Goal: Communication & Community: Answer question/provide support

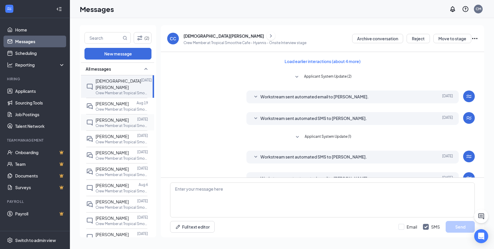
scroll to position [120, 0]
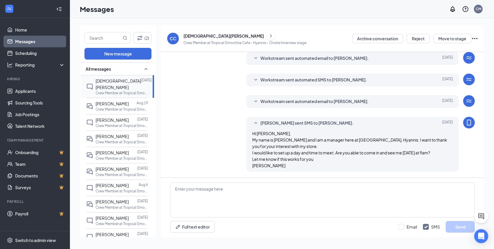
click at [120, 80] on span "[DEMOGRAPHIC_DATA][PERSON_NAME]" at bounding box center [118, 84] width 45 height 12
click at [106, 52] on button "New message" at bounding box center [118, 54] width 67 height 12
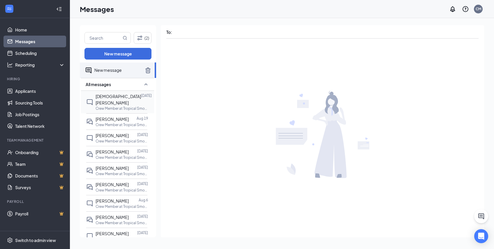
click at [105, 98] on span "[DEMOGRAPHIC_DATA][PERSON_NAME]" at bounding box center [118, 100] width 45 height 12
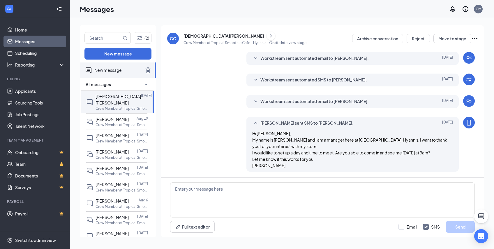
scroll to position [0, 0]
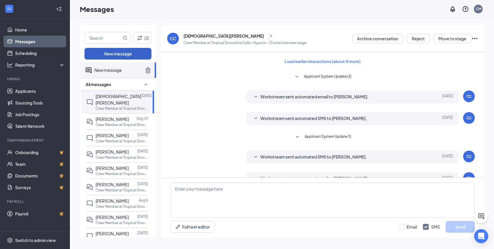
click at [127, 55] on button "New message" at bounding box center [118, 54] width 67 height 12
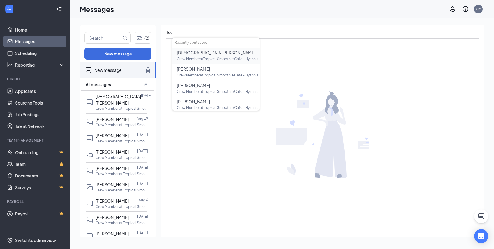
click at [189, 53] on span "[DEMOGRAPHIC_DATA][PERSON_NAME]" at bounding box center [216, 52] width 79 height 5
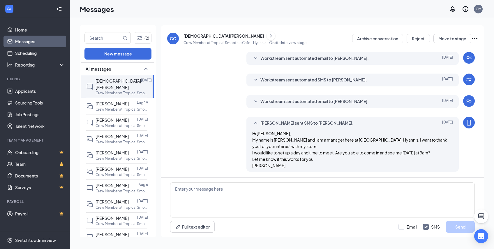
scroll to position [120, 0]
click at [26, 93] on link "Applicants" at bounding box center [40, 91] width 50 height 12
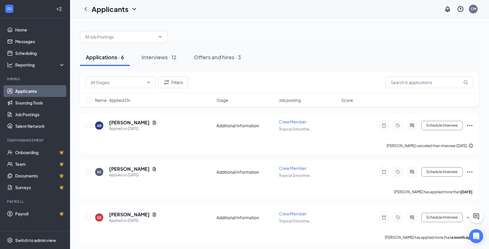
click at [26, 93] on link "Applicants" at bounding box center [40, 91] width 50 height 12
click at [98, 56] on div "Applications · 6" at bounding box center [105, 56] width 38 height 7
click at [121, 123] on h5 "[PERSON_NAME]" at bounding box center [129, 122] width 41 height 6
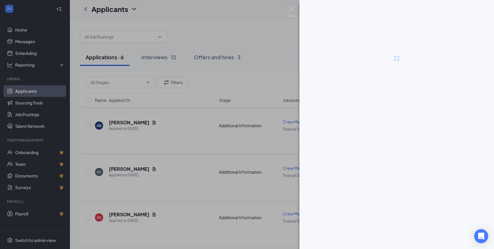
click at [121, 123] on div at bounding box center [247, 124] width 494 height 249
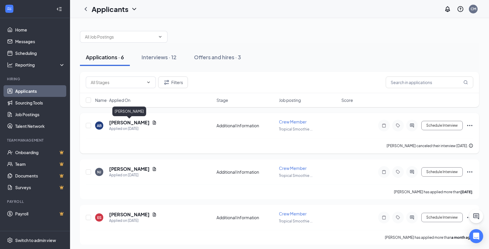
click at [121, 123] on h5 "[PERSON_NAME]" at bounding box center [129, 122] width 41 height 6
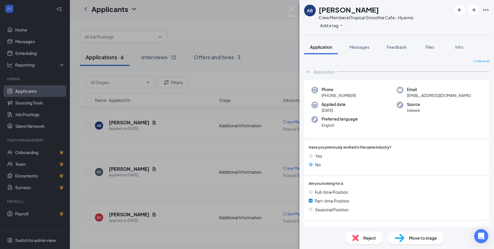
click at [311, 8] on div "AB" at bounding box center [310, 11] width 6 height 6
click at [294, 7] on img at bounding box center [291, 11] width 7 height 11
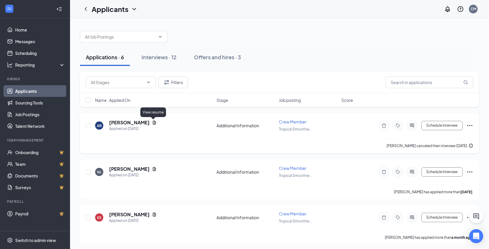
click at [153, 122] on icon "Document" at bounding box center [154, 122] width 5 height 5
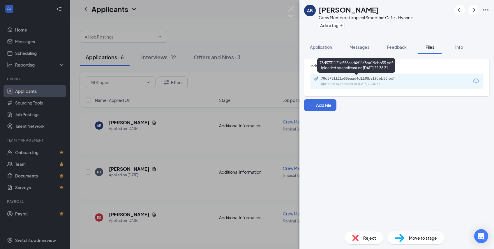
click at [316, 76] on icon "Paperclip" at bounding box center [316, 78] width 5 height 5
click at [113, 122] on div "AB [PERSON_NAME] Crew Member at Tropical Smoothie Cafe - Hyannis Add a tag Appl…" at bounding box center [247, 124] width 494 height 249
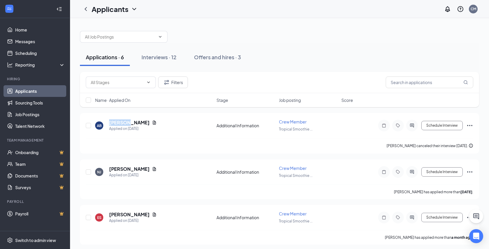
click at [113, 122] on h5 "[PERSON_NAME]" at bounding box center [129, 122] width 41 height 6
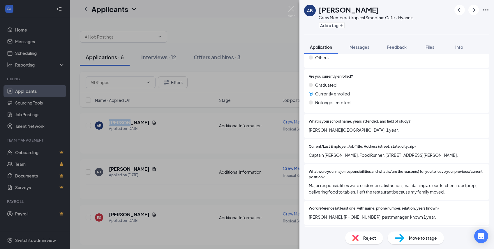
scroll to position [480, 0]
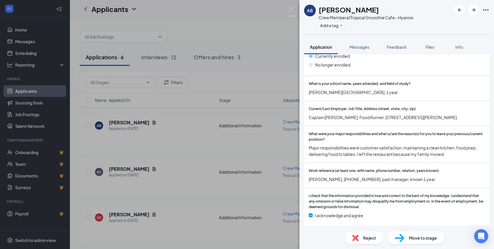
click at [17, 41] on div "AB [PERSON_NAME] Crew Member at Tropical Smoothie Cafe - Hyannis Add a tag Appl…" at bounding box center [247, 124] width 494 height 249
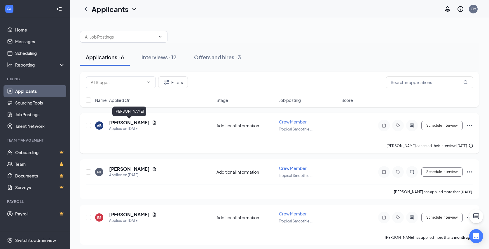
click at [124, 120] on h5 "[PERSON_NAME]" at bounding box center [129, 122] width 41 height 6
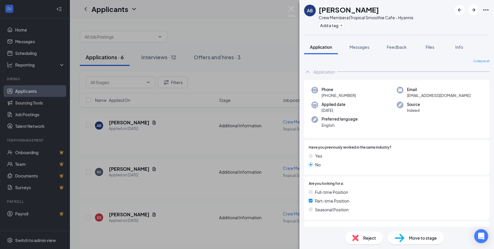
click at [28, 95] on div "AB [PERSON_NAME] Crew Member at Tropical Smoothie Cafe - Hyannis Add a tag Appl…" at bounding box center [247, 124] width 494 height 249
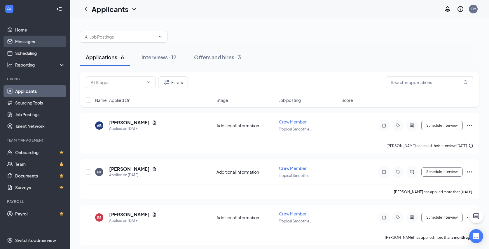
click at [15, 40] on link "Messages" at bounding box center [40, 42] width 50 height 12
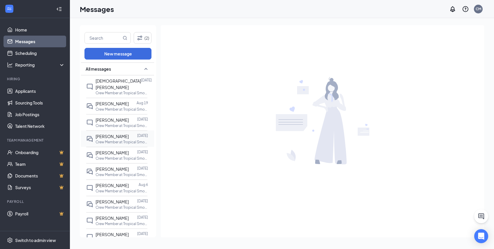
click at [119, 134] on span "[PERSON_NAME]" at bounding box center [112, 136] width 33 height 5
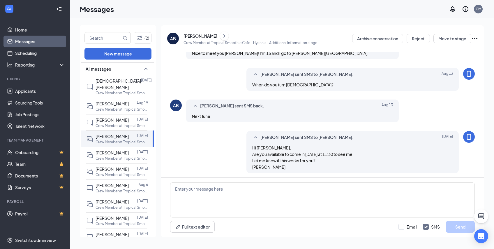
scroll to position [194, 0]
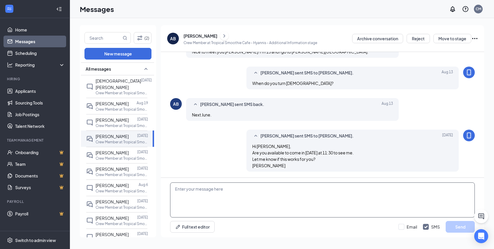
click at [177, 187] on textarea at bounding box center [322, 199] width 305 height 35
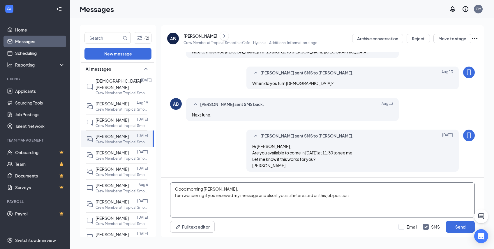
click at [185, 195] on textarea "Good morning [PERSON_NAME], I am wondering if you received my message and also …" at bounding box center [322, 199] width 305 height 35
click at [329, 194] on textarea "Good morning [PERSON_NAME], I am just wondering if you received my message and …" at bounding box center [322, 199] width 305 height 35
click at [359, 194] on textarea "Good morning [PERSON_NAME], I am just wondering if you received my message and …" at bounding box center [322, 199] width 305 height 35
click at [326, 194] on textarea "Good morning [PERSON_NAME], I am just wondering if you received my message and …" at bounding box center [322, 199] width 305 height 35
click at [374, 194] on textarea "Good morning [PERSON_NAME], I am just wondering if you received my message and …" at bounding box center [322, 199] width 305 height 35
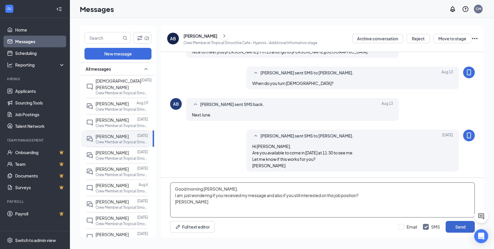
type textarea "Good morning [PERSON_NAME], I am just wondering if you received my message and …"
click at [457, 226] on button "Send" at bounding box center [460, 227] width 29 height 12
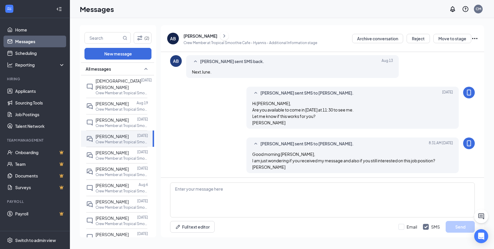
scroll to position [238, 0]
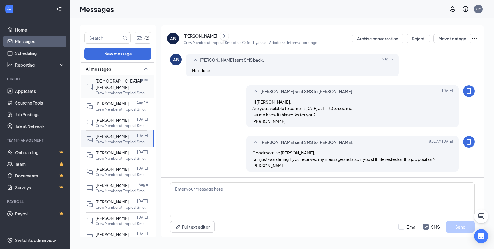
click at [120, 80] on span "[DEMOGRAPHIC_DATA][PERSON_NAME]" at bounding box center [118, 84] width 45 height 12
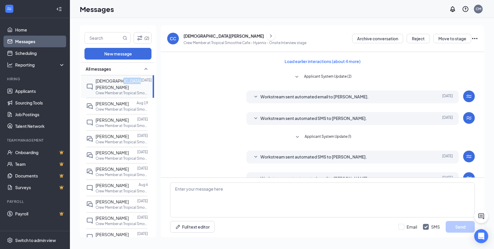
click at [120, 80] on span "[DEMOGRAPHIC_DATA][PERSON_NAME]" at bounding box center [118, 84] width 45 height 12
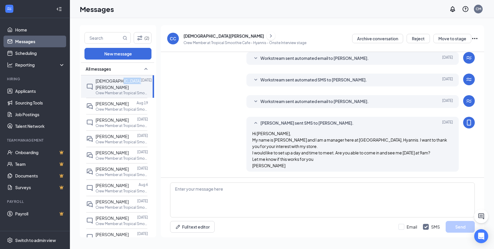
scroll to position [120, 0]
click at [114, 101] on span "[PERSON_NAME]" at bounding box center [112, 103] width 33 height 5
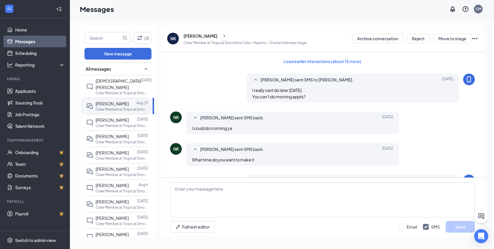
click at [476, 37] on icon "Ellipses" at bounding box center [475, 38] width 7 height 7
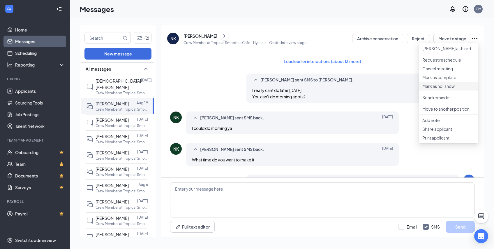
click at [429, 89] on p "Mark as no-show" at bounding box center [449, 86] width 52 height 6
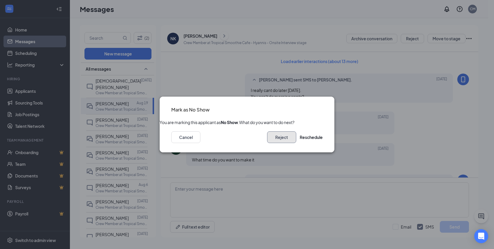
click at [271, 141] on button "Reject" at bounding box center [281, 137] width 29 height 12
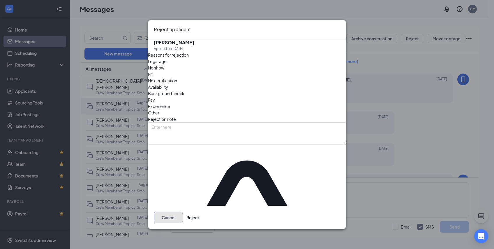
click at [183, 211] on button "Cancel" at bounding box center [168, 217] width 29 height 12
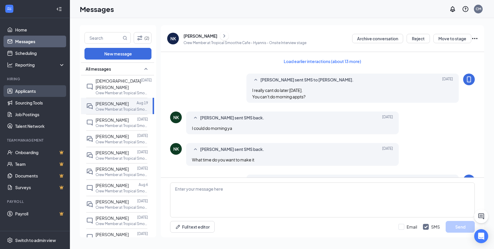
click at [27, 89] on link "Applicants" at bounding box center [40, 91] width 50 height 12
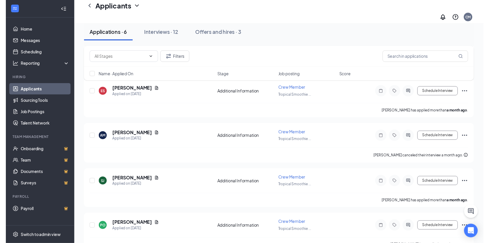
scroll to position [140, 0]
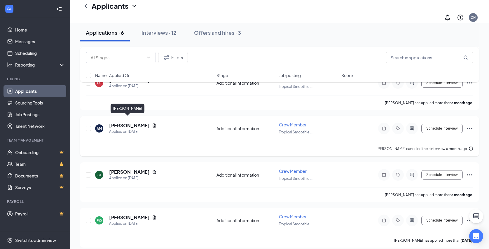
click at [126, 122] on h5 "[PERSON_NAME]" at bounding box center [129, 125] width 41 height 6
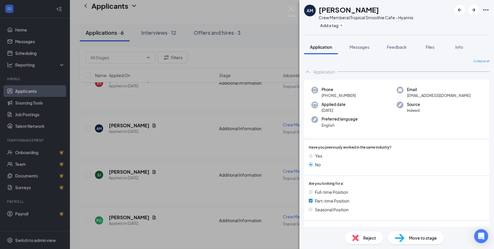
click at [261, 30] on div "AM [PERSON_NAME] Crew Member at Tropical Smoothie Cafe - Hyannis Add a tag Appl…" at bounding box center [247, 124] width 494 height 249
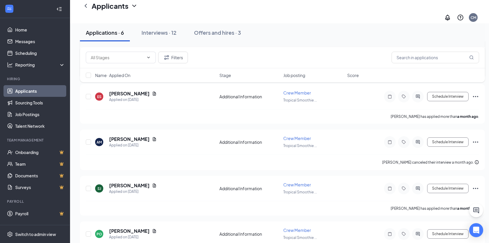
scroll to position [140, 0]
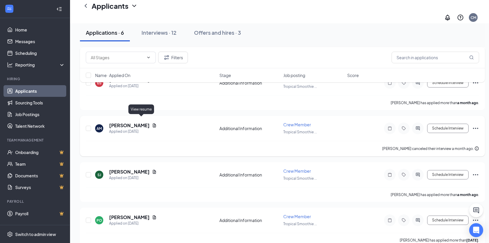
click at [153, 123] on icon "Document" at bounding box center [154, 125] width 3 height 4
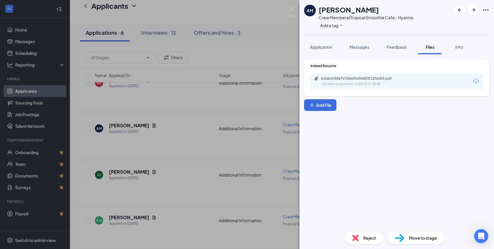
click at [317, 76] on div "e1fab1f68e7c7d665fe34d03f12f6d63.pdf Uploaded by applicant on [DATE] 21:48:58" at bounding box center [397, 80] width 173 height 15
click at [315, 79] on icon "Paperclip" at bounding box center [316, 78] width 5 height 5
click at [488, 11] on icon "Ellipses" at bounding box center [486, 9] width 7 height 7
click at [490, 8] on div "AM [PERSON_NAME] Crew Member at Tropical Smoothie Cafe - Hyannis Add a tag" at bounding box center [397, 17] width 195 height 35
click at [267, 30] on div "AM [PERSON_NAME] Crew Member at Tropical Smoothie Cafe - Hyannis Add a tag Appl…" at bounding box center [247, 124] width 494 height 249
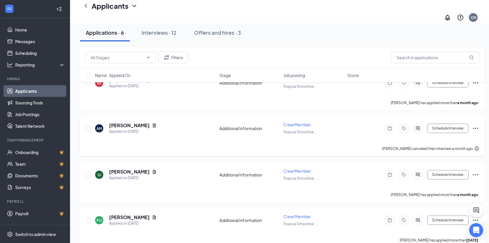
click at [475, 125] on icon "Ellipses" at bounding box center [475, 128] width 7 height 7
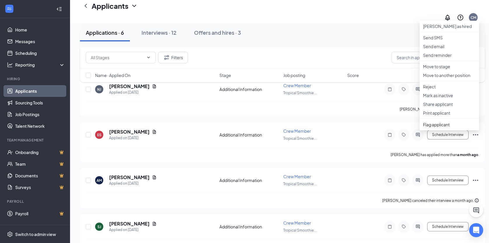
scroll to position [140, 0]
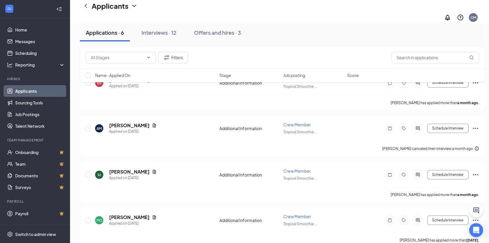
click at [221, 6] on div "Applicants CM" at bounding box center [279, 11] width 419 height 23
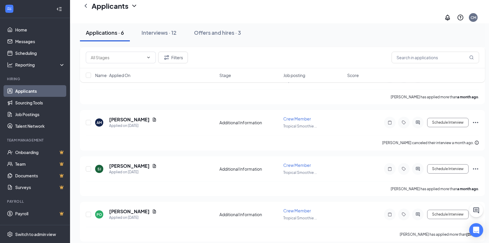
click at [29, 85] on link "Applicants" at bounding box center [40, 91] width 50 height 12
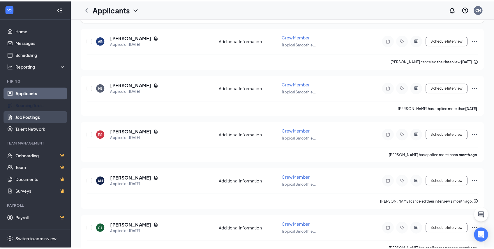
scroll to position [0, 0]
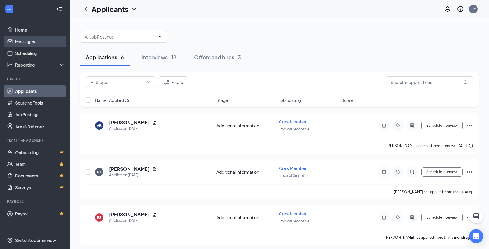
click at [29, 43] on link "Messages" at bounding box center [40, 42] width 50 height 12
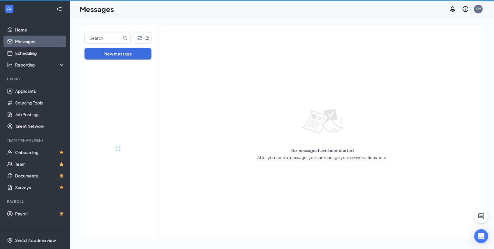
click at [29, 43] on link "Messages" at bounding box center [40, 42] width 50 height 12
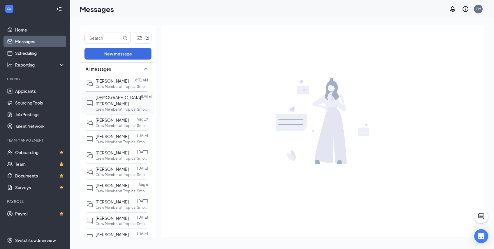
click at [126, 99] on span "[DEMOGRAPHIC_DATA][PERSON_NAME]" at bounding box center [118, 100] width 45 height 12
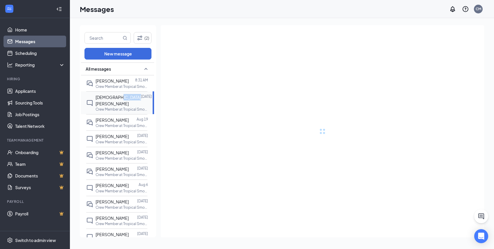
click at [126, 99] on span "[DEMOGRAPHIC_DATA][PERSON_NAME]" at bounding box center [118, 100] width 45 height 12
